Goal: Information Seeking & Learning: Learn about a topic

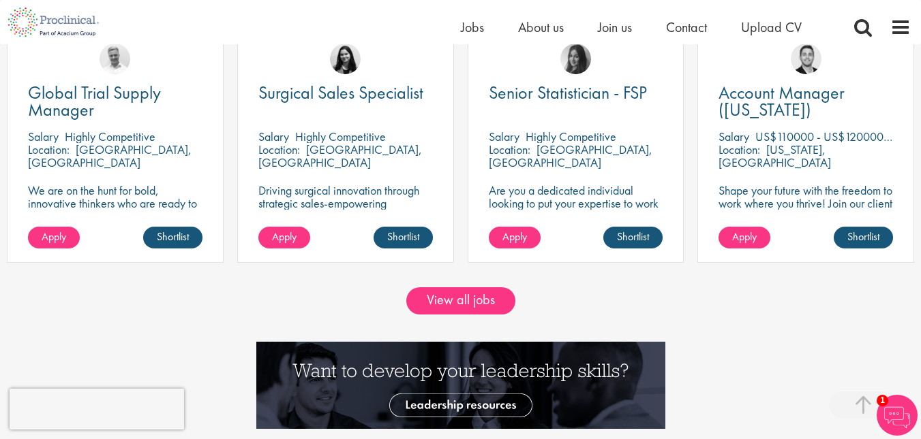
scroll to position [1160, 0]
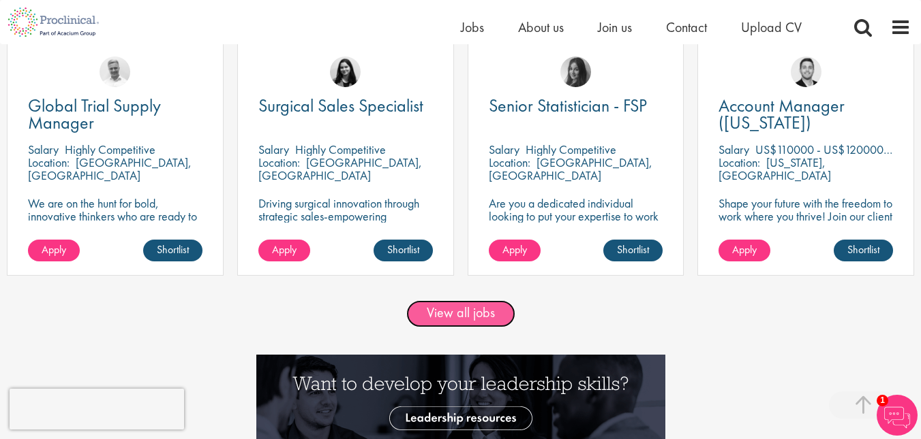
click at [497, 310] on link "View all jobs" at bounding box center [460, 313] width 109 height 27
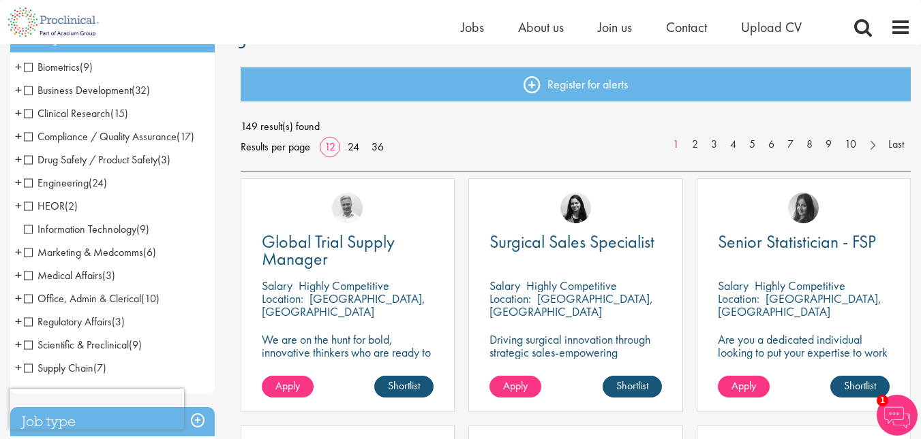
scroll to position [127, 0]
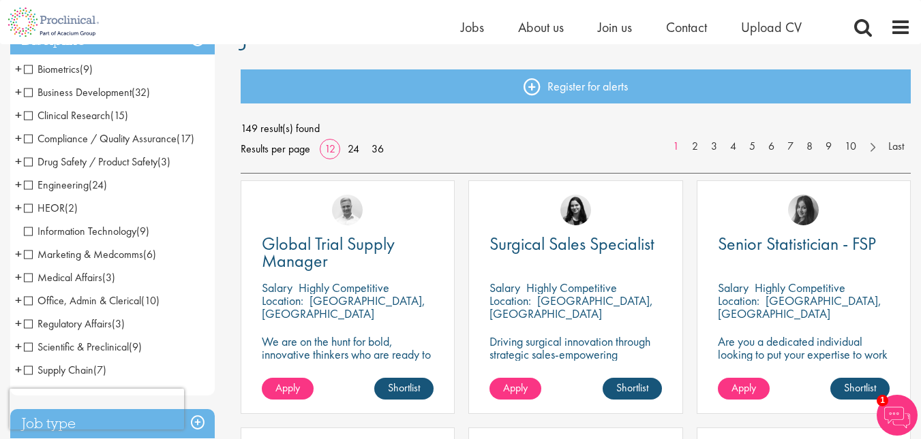
drag, startPoint x: 257, startPoint y: 210, endPoint x: 117, endPoint y: 136, distance: 158.8
click at [253, 207] on div "Joshua Bye" at bounding box center [347, 204] width 213 height 46
click at [28, 140] on span "Compliance / Quality Assurance" at bounding box center [100, 139] width 153 height 14
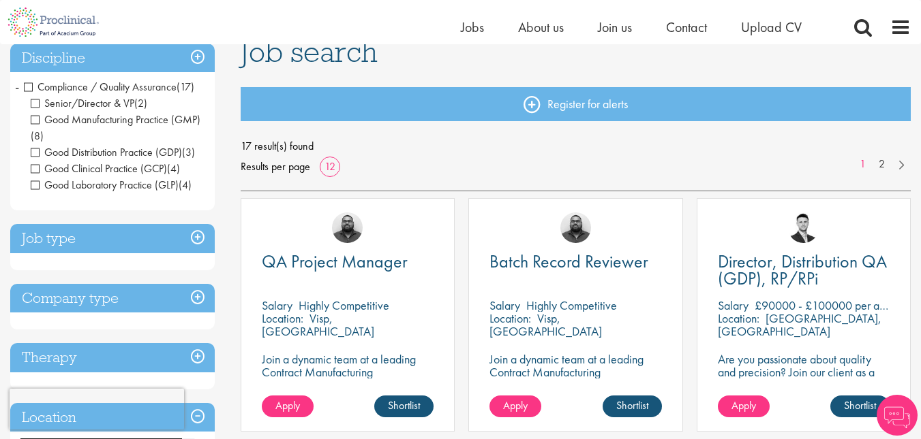
scroll to position [110, 0]
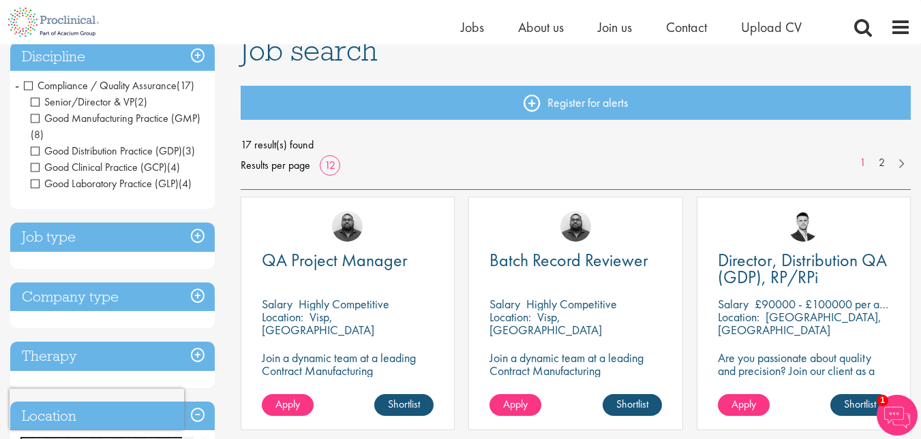
click at [36, 168] on span "Good Clinical Practice (GCP)" at bounding box center [99, 167] width 136 height 14
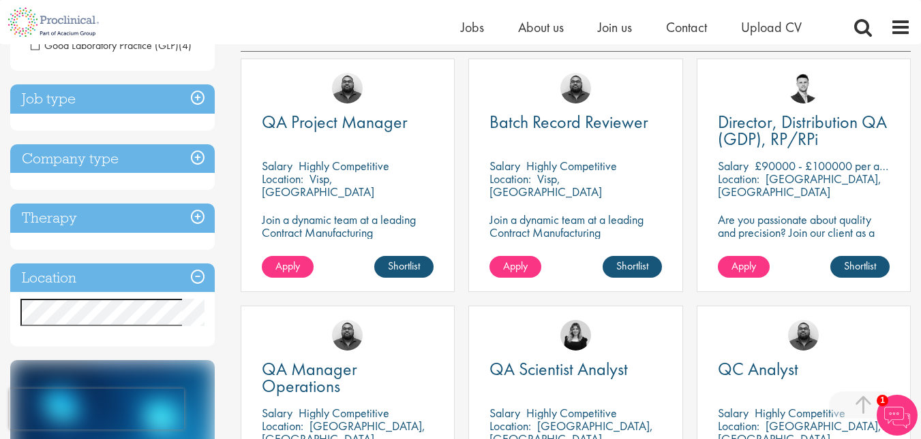
scroll to position [251, 0]
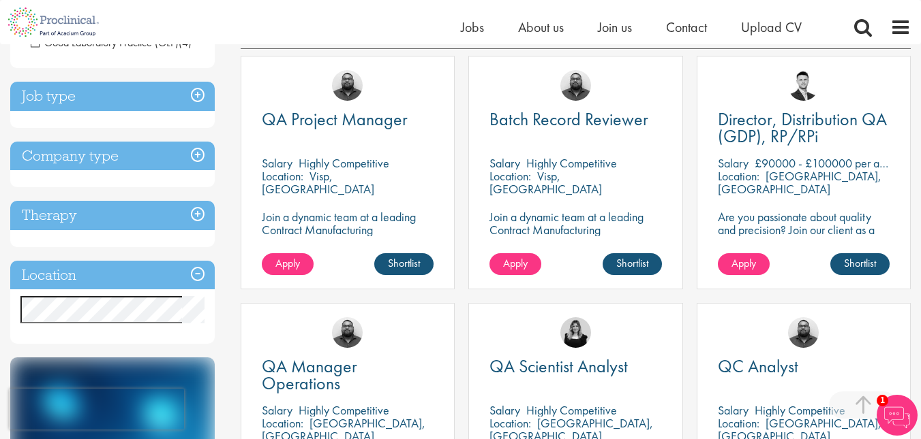
click at [193, 94] on h3 "Job type" at bounding box center [112, 96] width 204 height 29
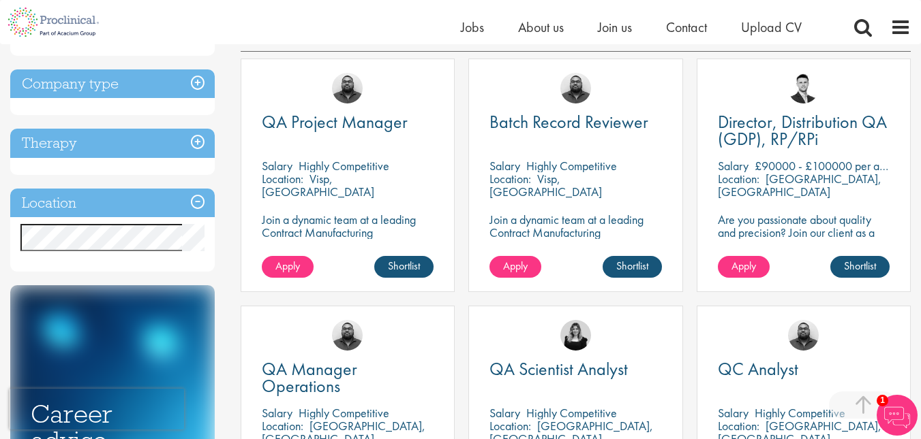
scroll to position [255, 0]
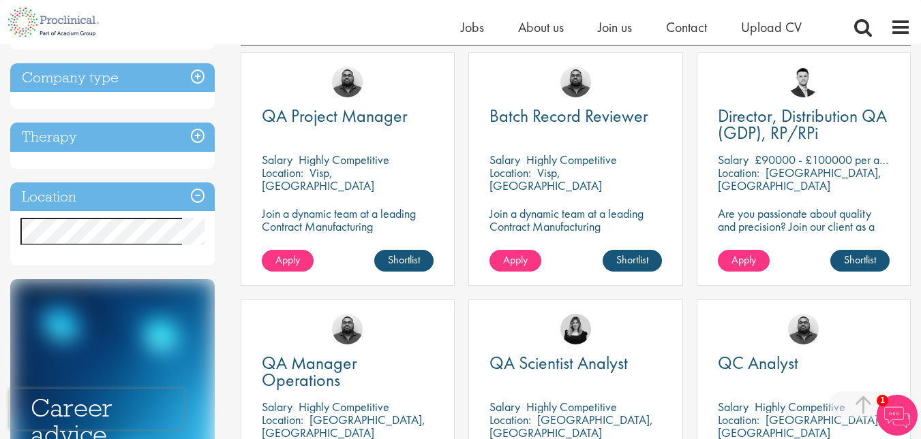
click at [203, 139] on h3 "Therapy" at bounding box center [112, 137] width 204 height 29
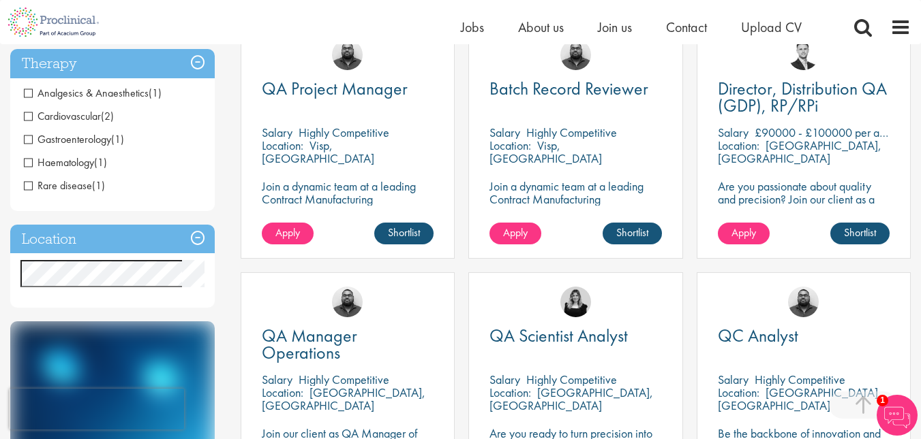
scroll to position [281, 0]
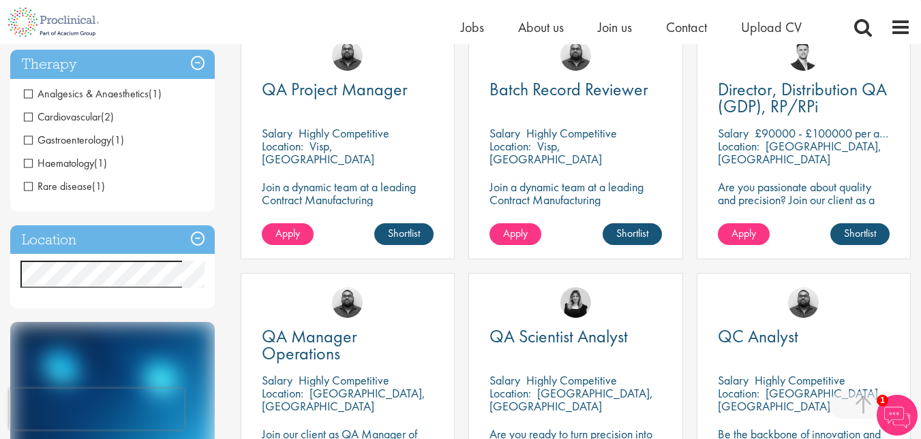
click at [148, 247] on h3 "Location" at bounding box center [112, 240] width 204 height 29
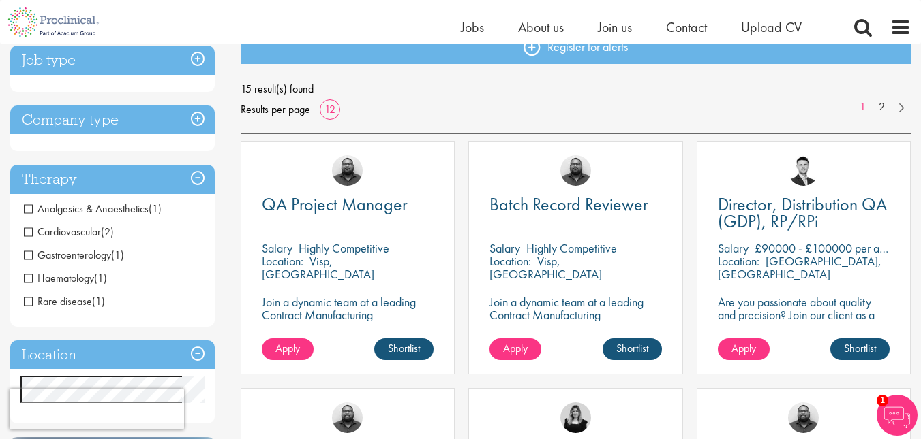
scroll to position [165, 0]
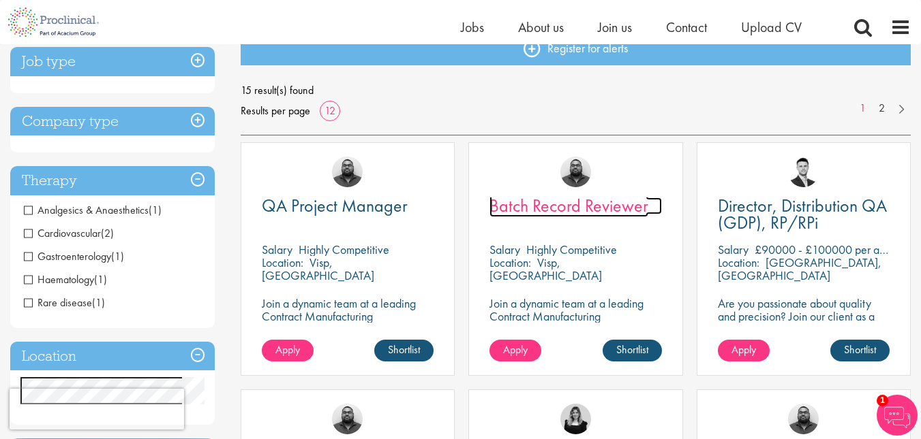
click at [633, 206] on span "Batch Record Reviewer" at bounding box center [568, 205] width 159 height 23
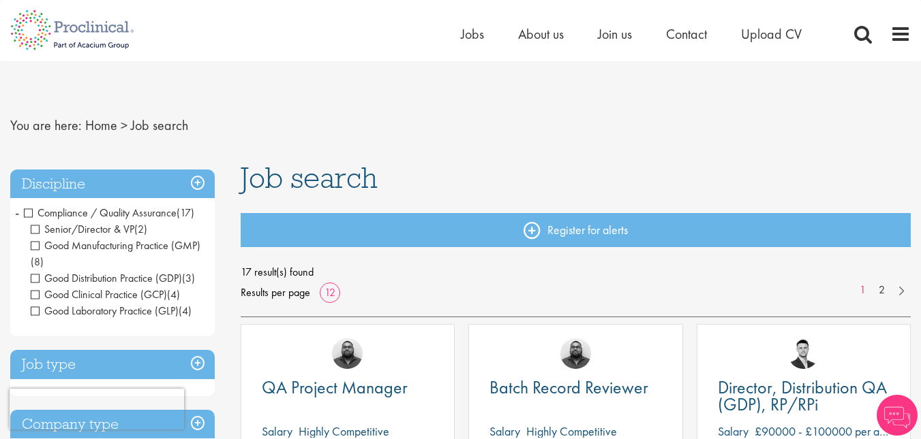
click at [196, 179] on h3 "Discipline" at bounding box center [112, 184] width 204 height 29
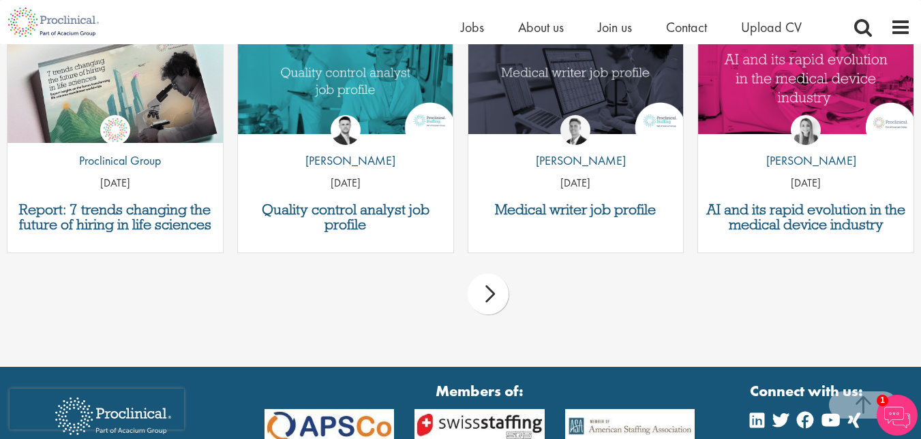
scroll to position [1467, 0]
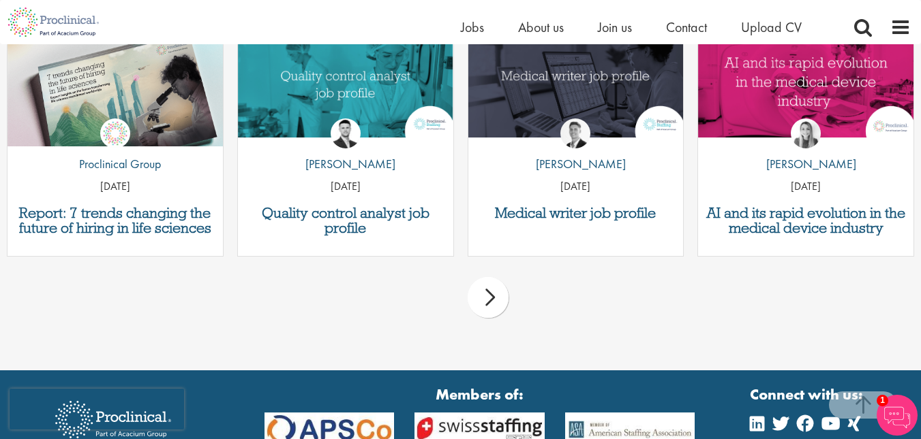
click at [492, 306] on div "next" at bounding box center [487, 297] width 41 height 41
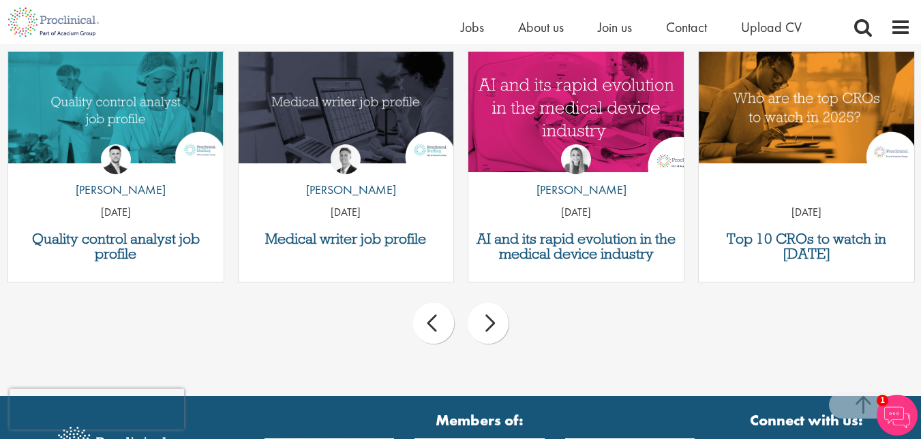
scroll to position [1479, 0]
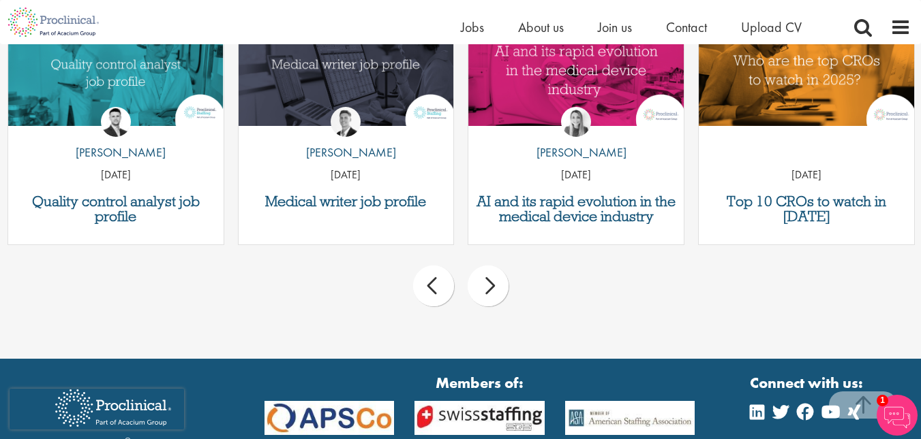
click at [504, 293] on div "next" at bounding box center [487, 286] width 41 height 41
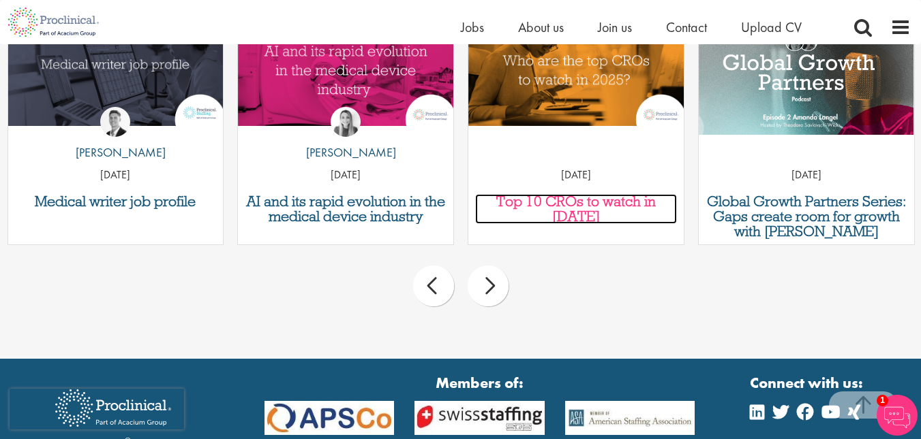
click at [578, 199] on h3 "Top 10 CROs to watch in [DATE]" at bounding box center [576, 209] width 202 height 30
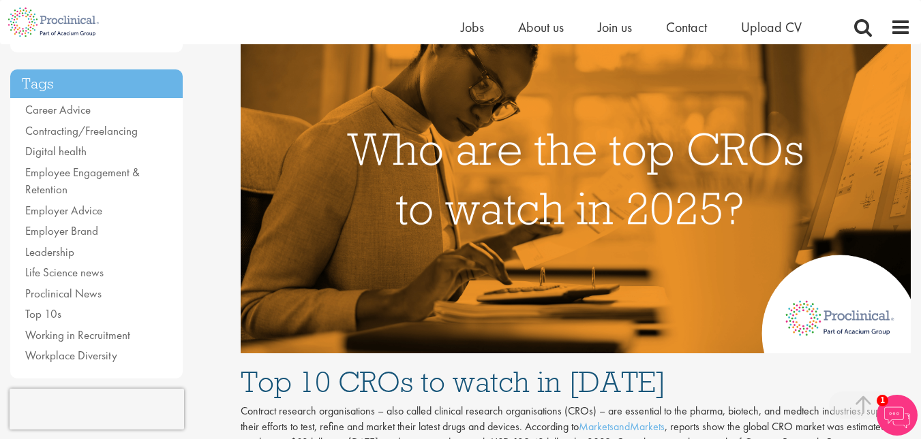
scroll to position [290, 0]
